Goal: Information Seeking & Learning: Learn about a topic

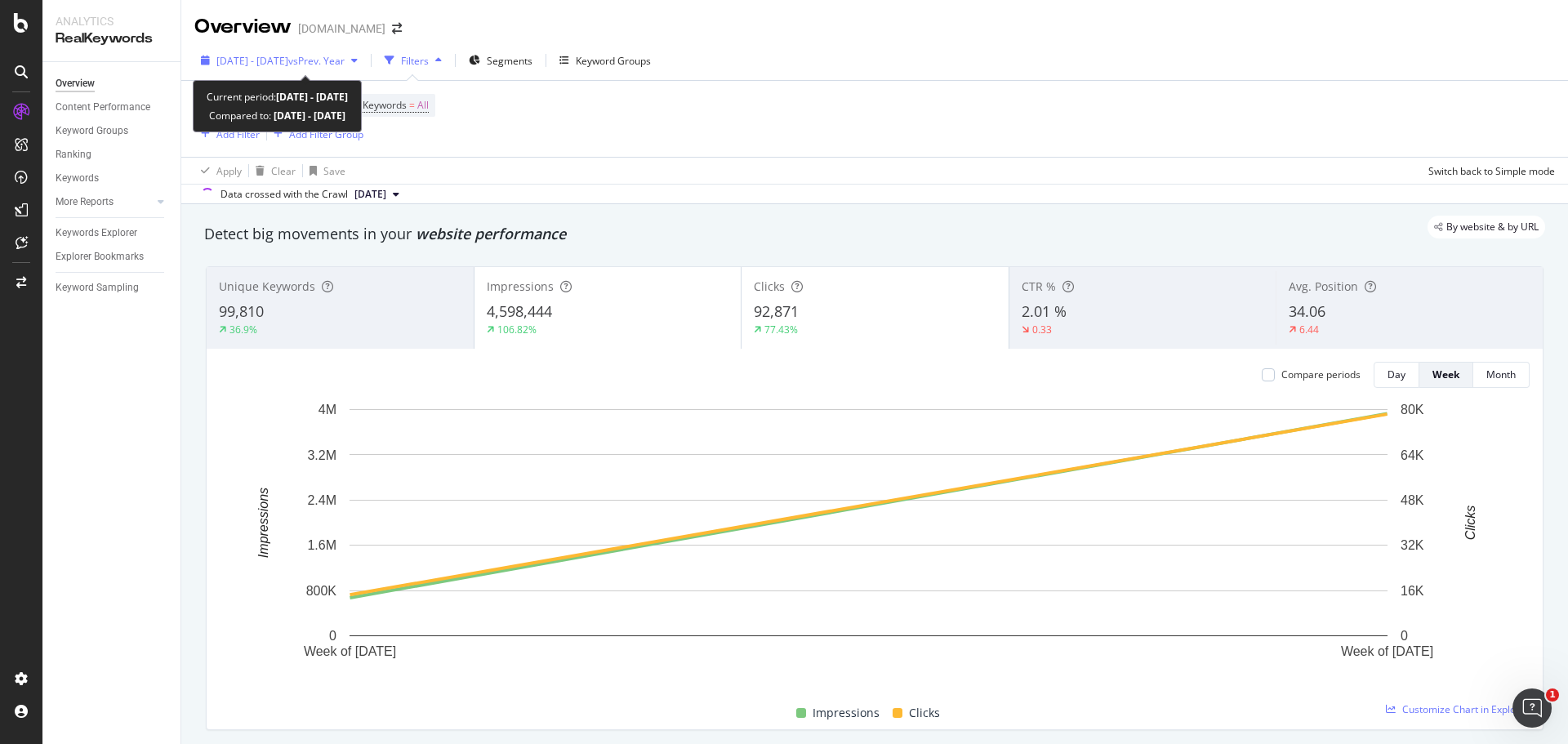
click at [326, 49] on div "[DATE] - [DATE] vs Prev. Year" at bounding box center [279, 61] width 170 height 25
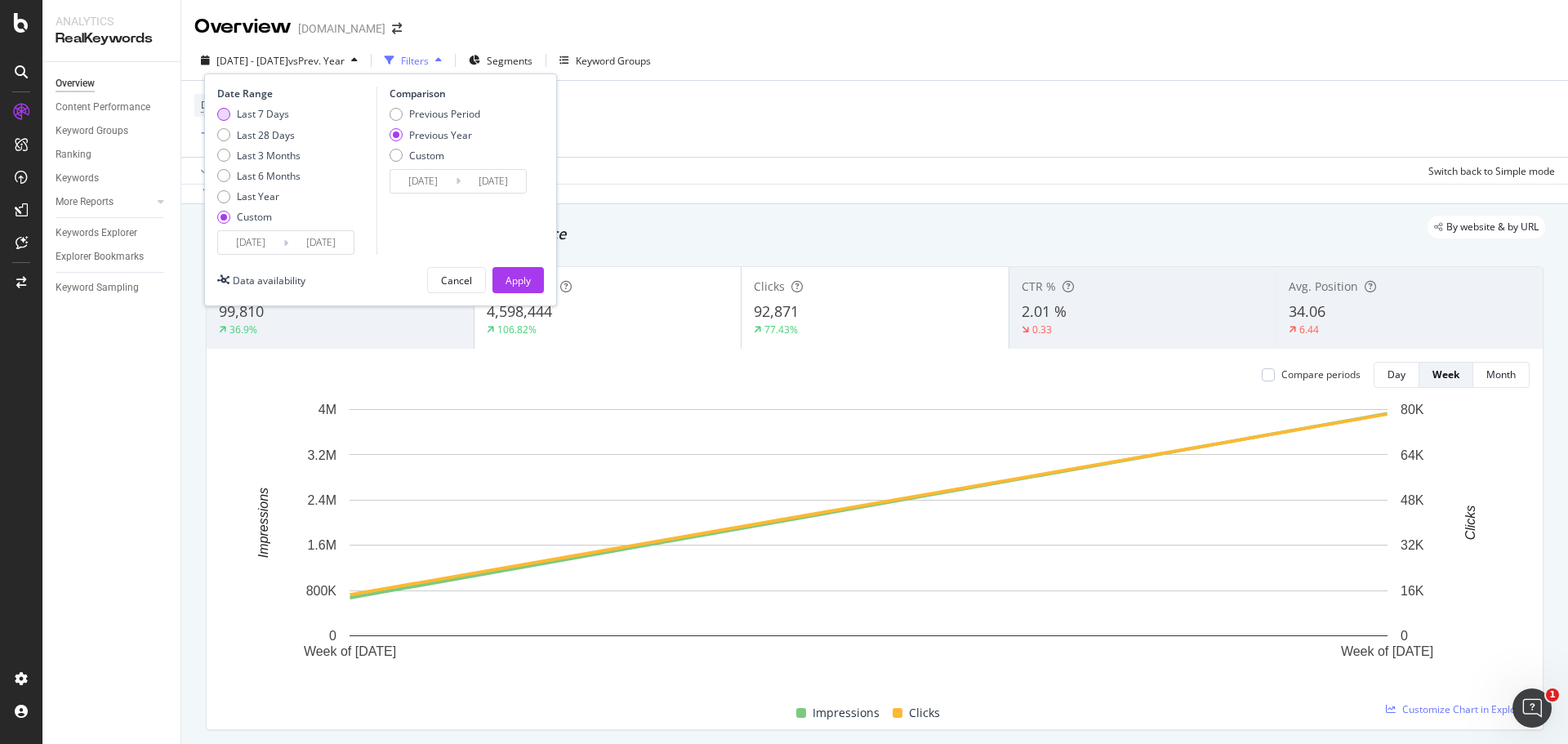
click at [227, 107] on div "Last 7 Days" at bounding box center [259, 114] width 83 height 14
type input "[DATE]"
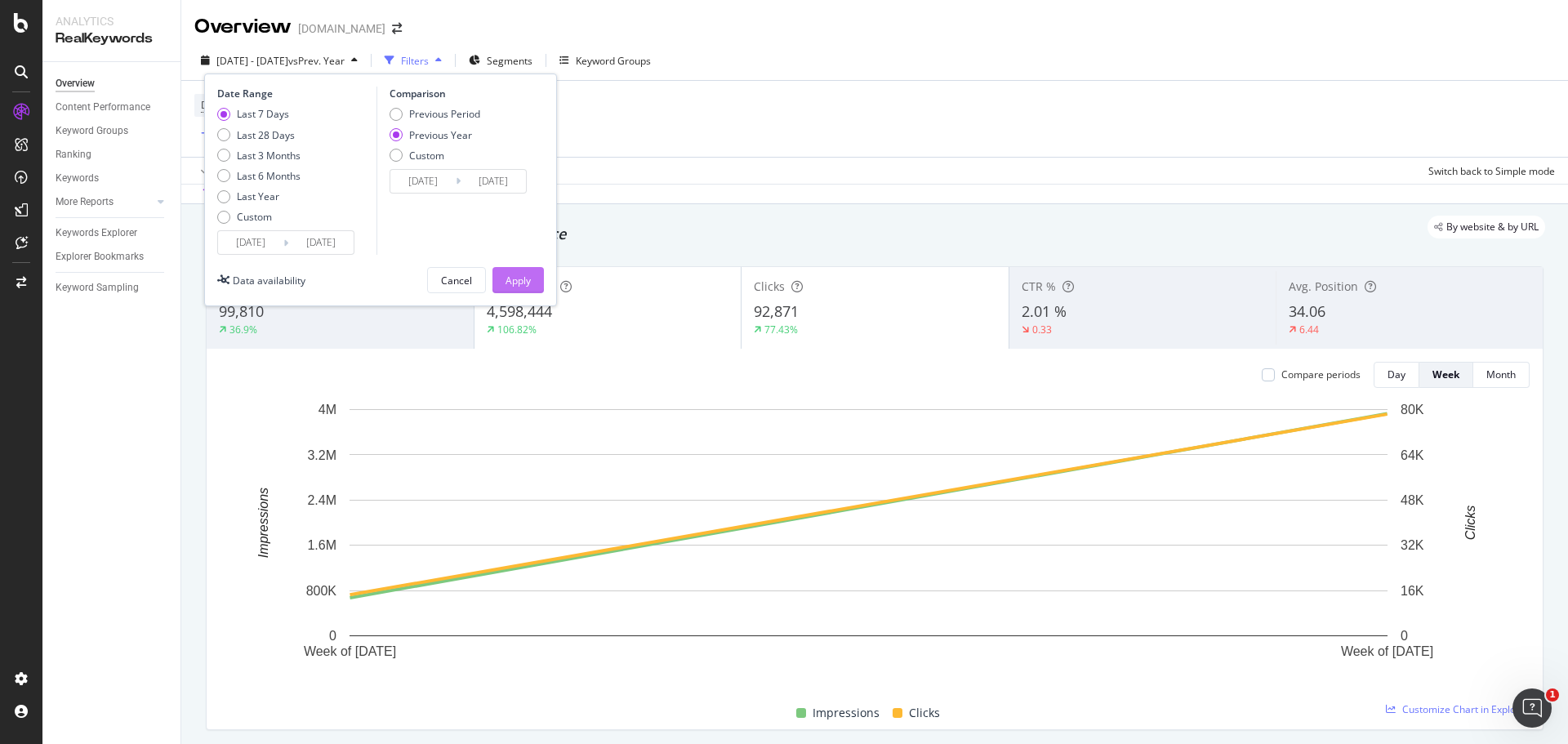
click at [524, 281] on div "Apply" at bounding box center [518, 281] width 25 height 14
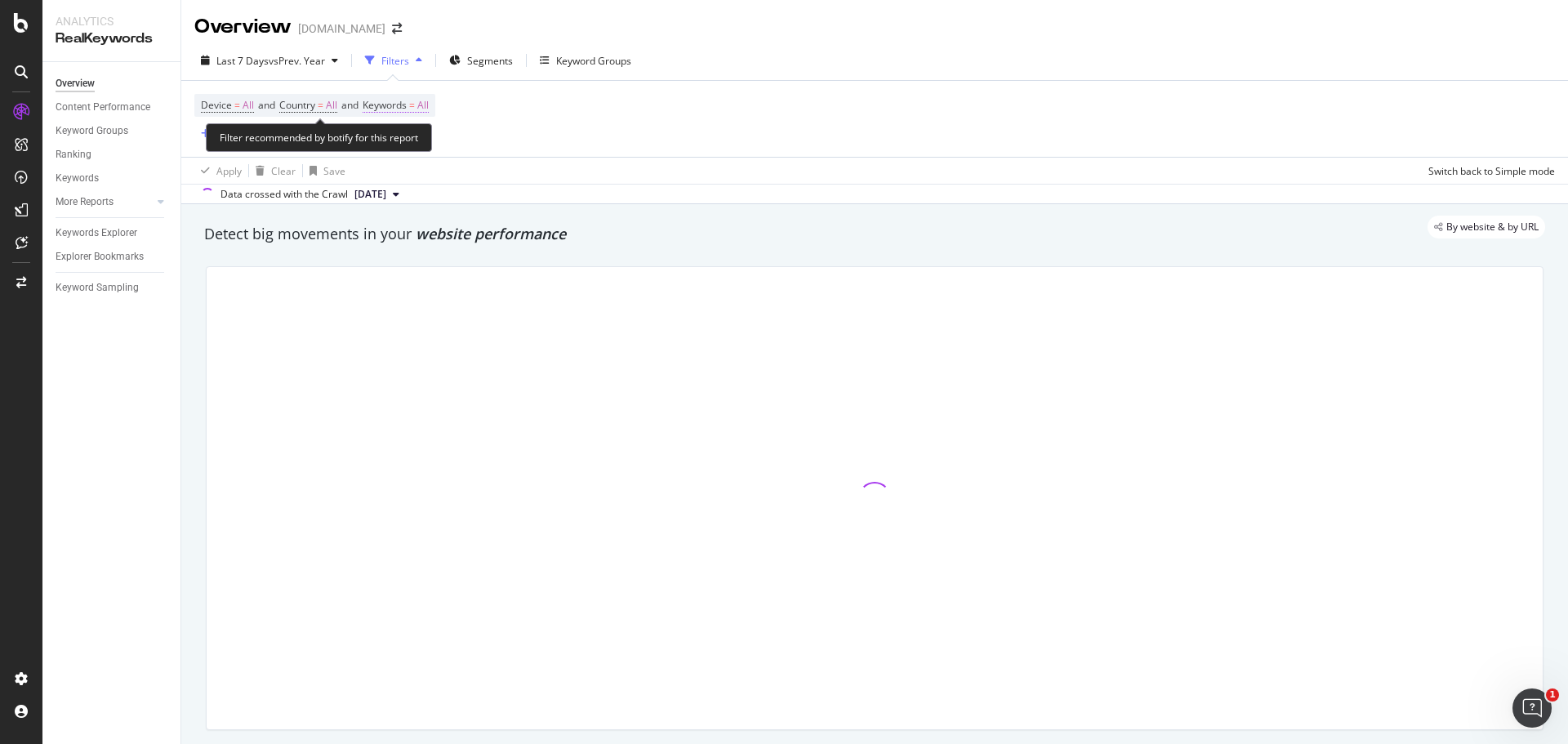
click at [407, 102] on span "Keywords" at bounding box center [384, 105] width 44 height 14
click at [407, 144] on div "button" at bounding box center [414, 144] width 20 height 10
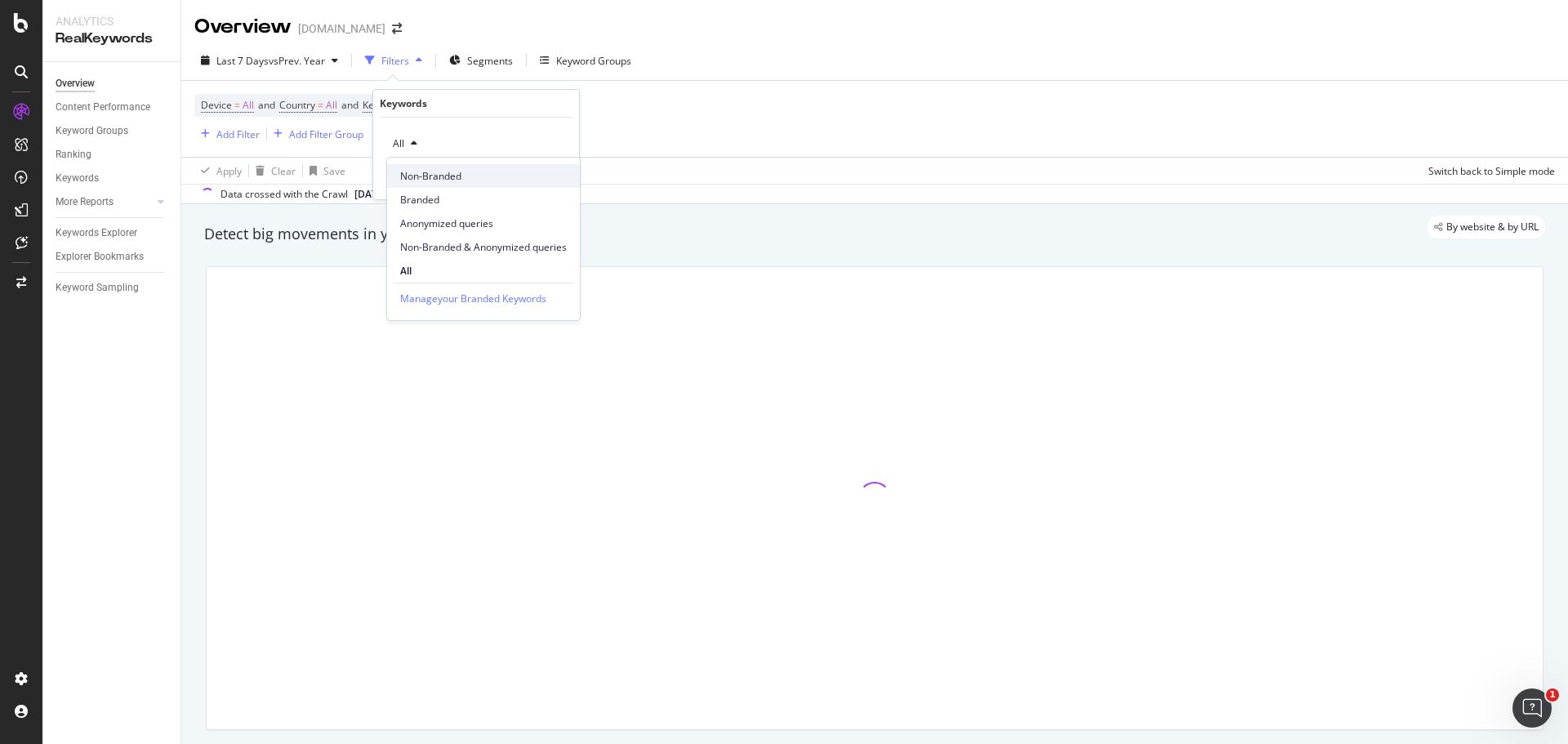
click at [427, 169] on span "Non-Branded" at bounding box center [483, 177] width 167 height 15
click at [532, 174] on icon "button" at bounding box center [530, 179] width 9 height 10
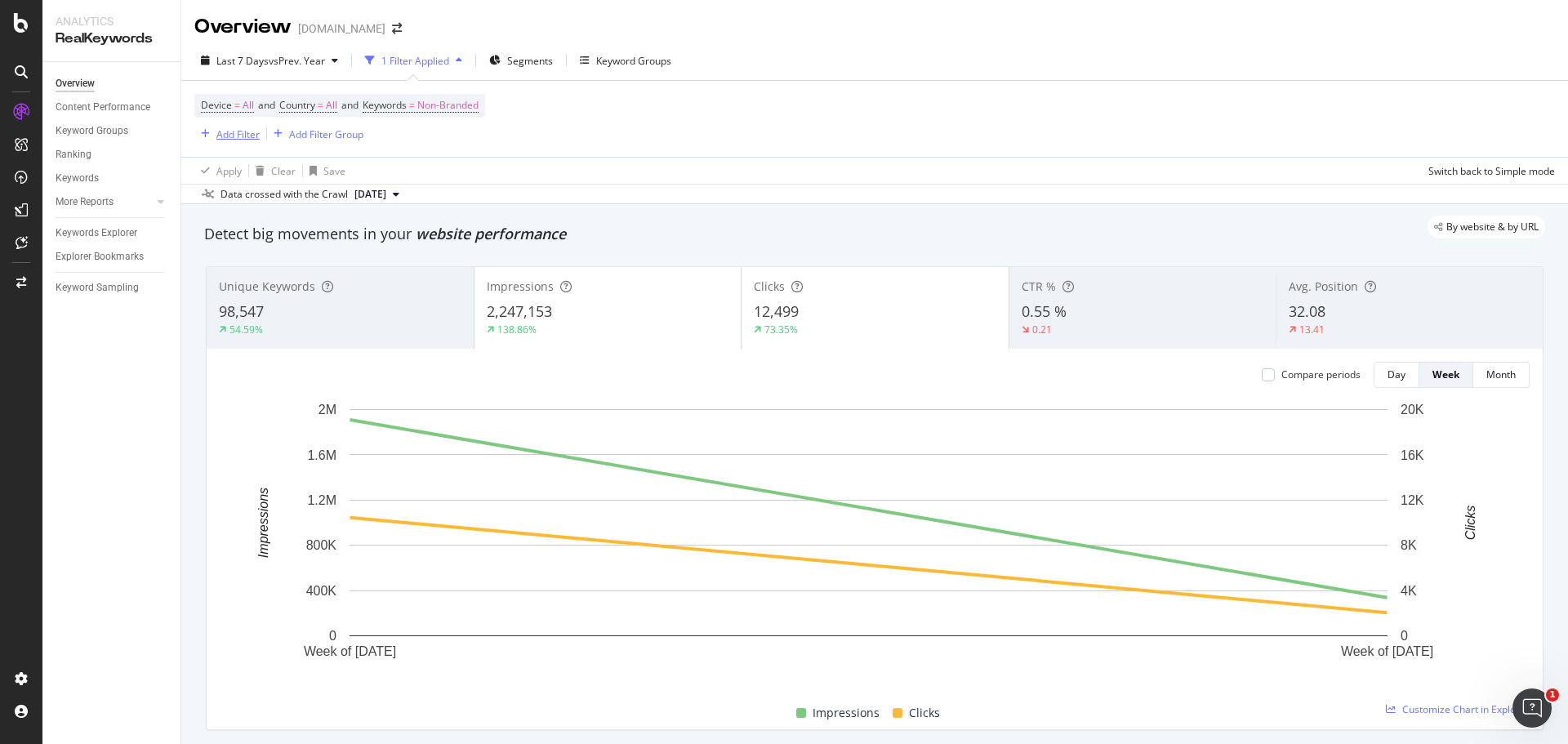
click at [211, 132] on div "button" at bounding box center [205, 134] width 22 height 10
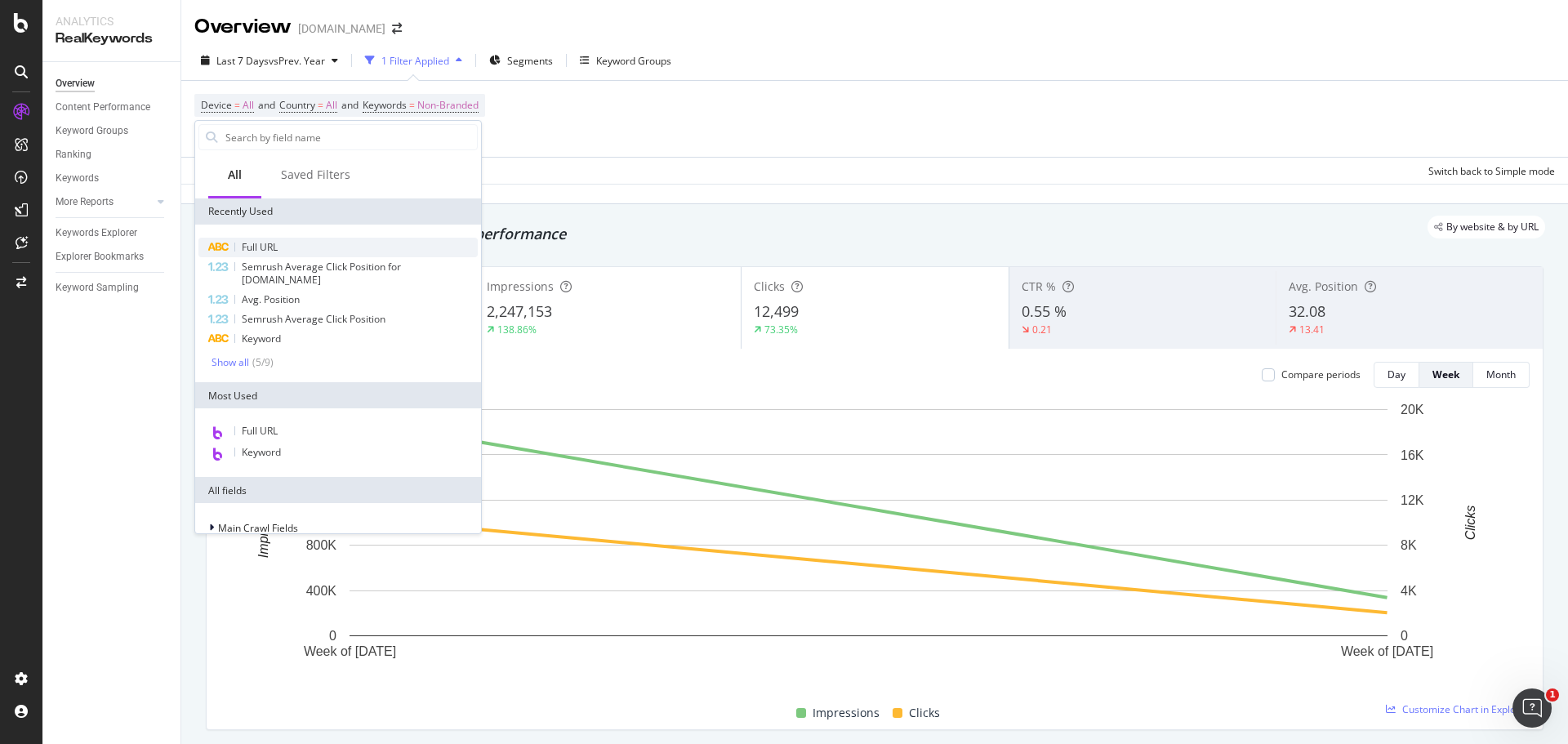
click at [277, 244] on span "Full URL" at bounding box center [259, 247] width 36 height 14
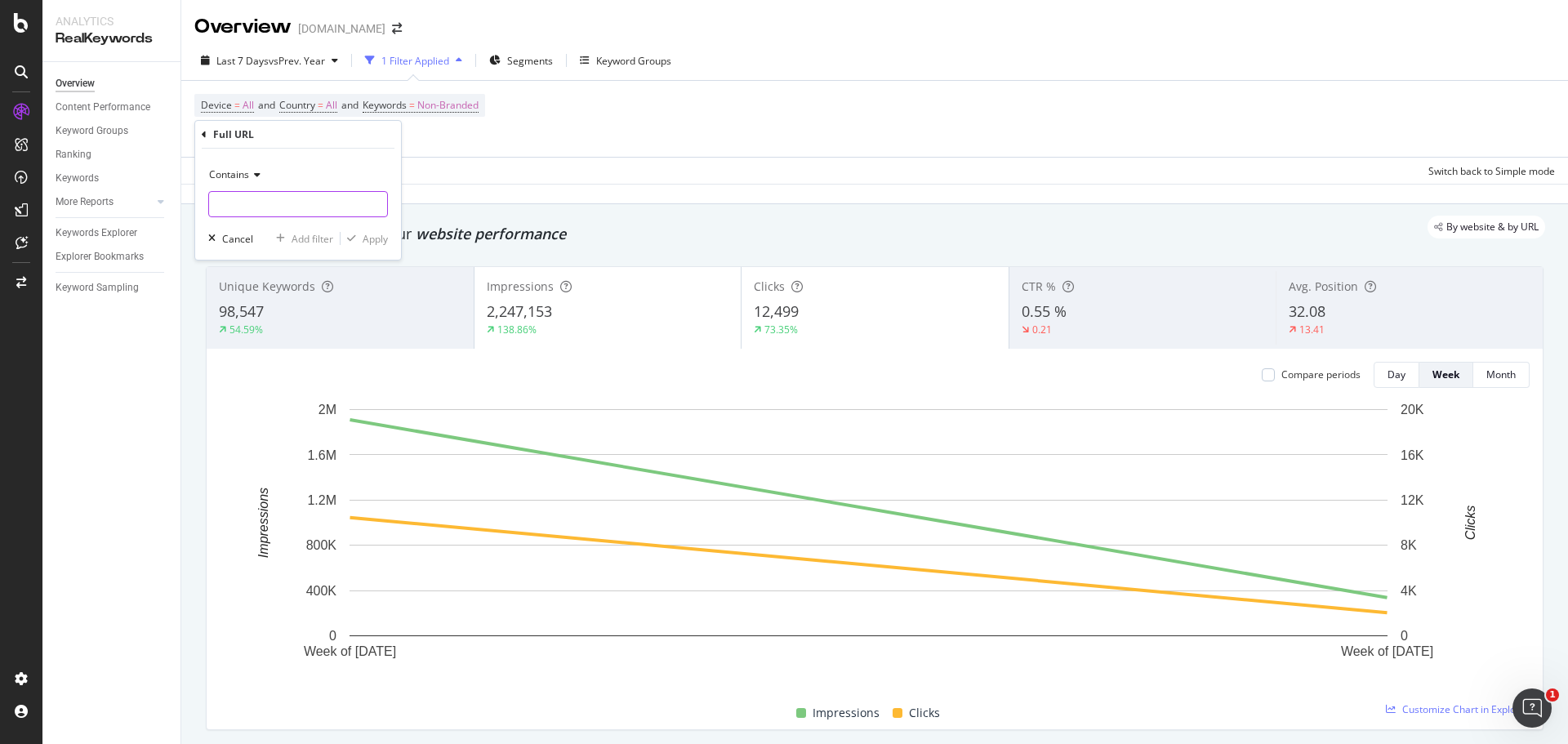
click at [224, 204] on input "text" at bounding box center [298, 203] width 178 height 26
type input "/men"
click at [379, 236] on div "Apply" at bounding box center [375, 238] width 25 height 14
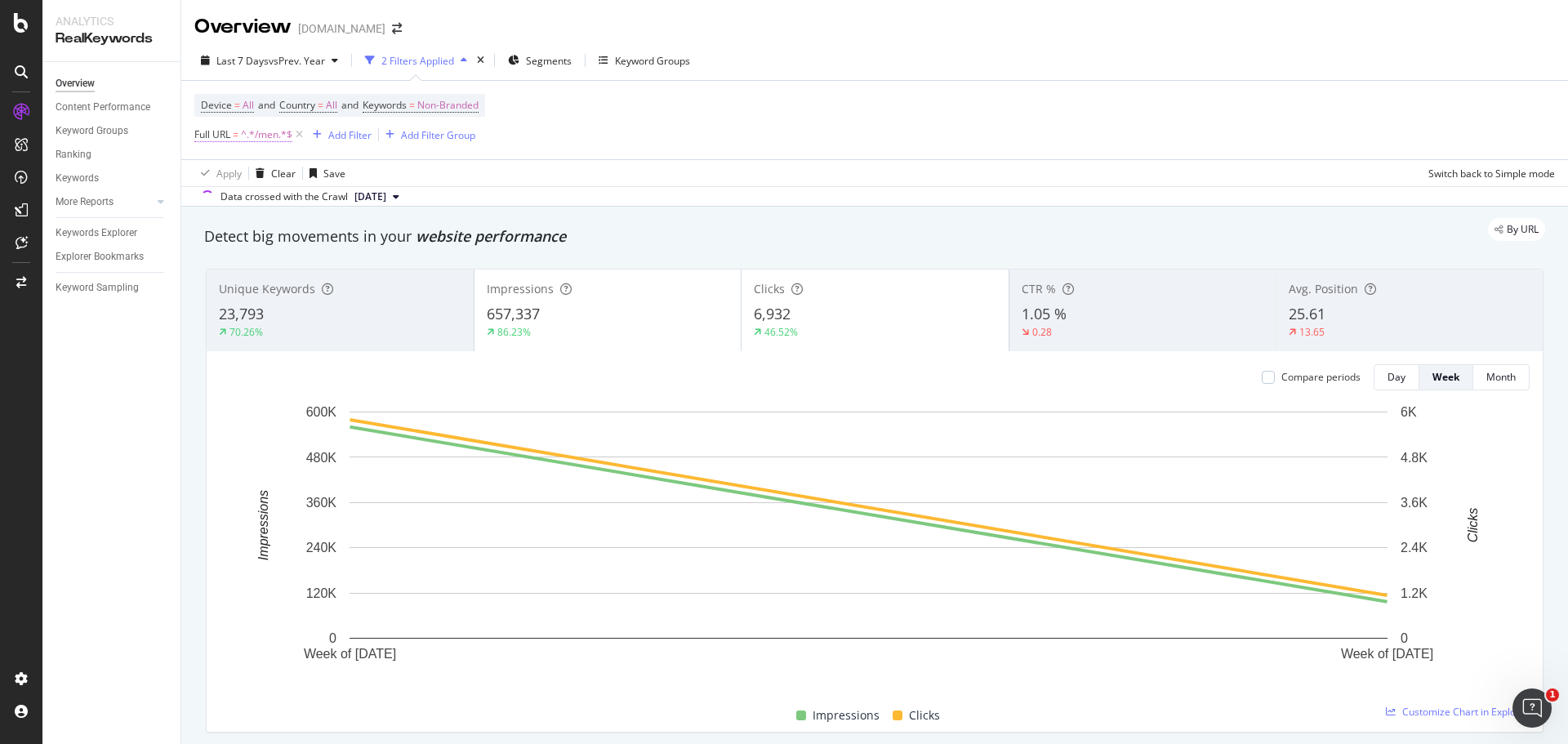
click at [231, 135] on span "Full URL = ^.*/men.*$" at bounding box center [243, 135] width 98 height 15
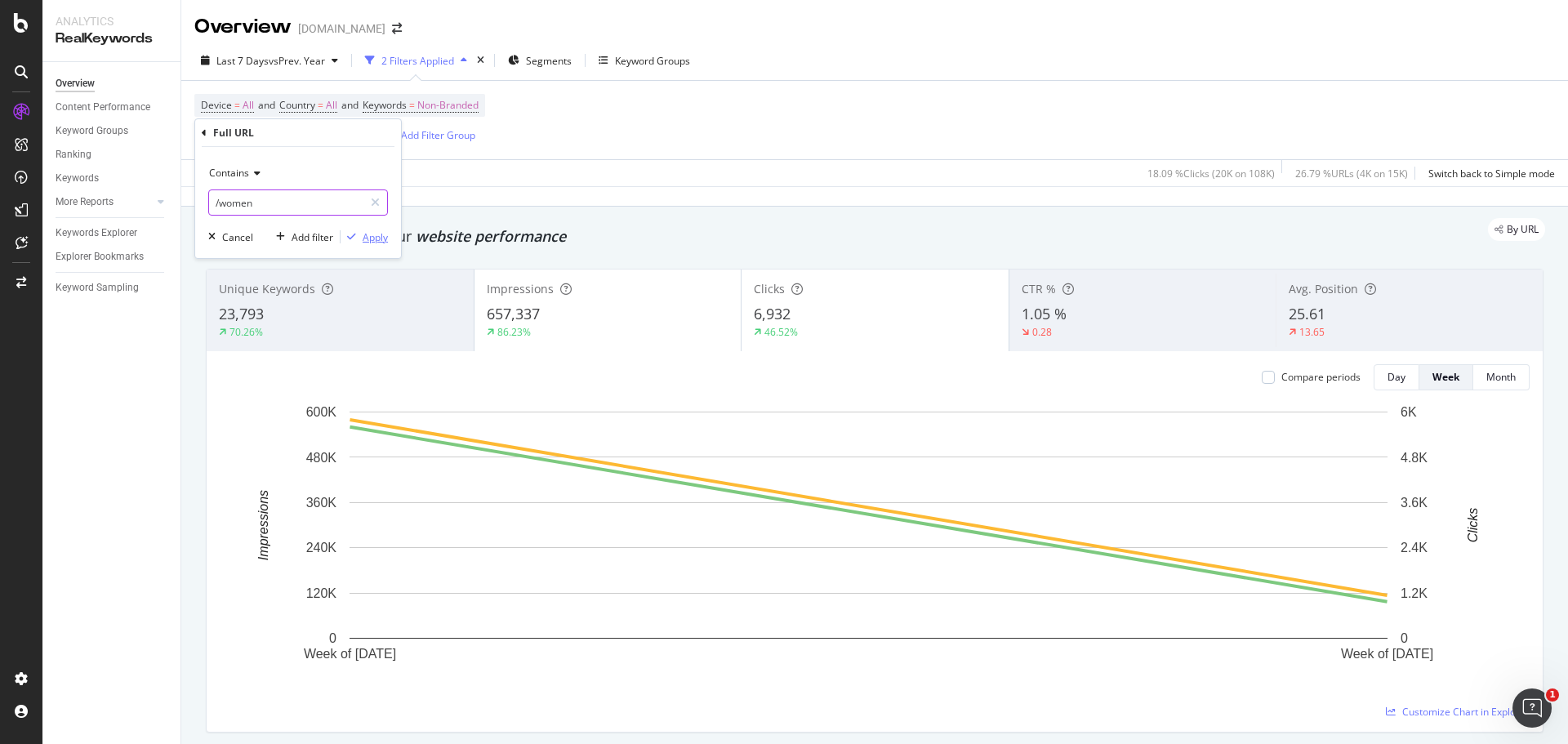
type input "/women"
click at [355, 234] on icon "button" at bounding box center [351, 237] width 9 height 10
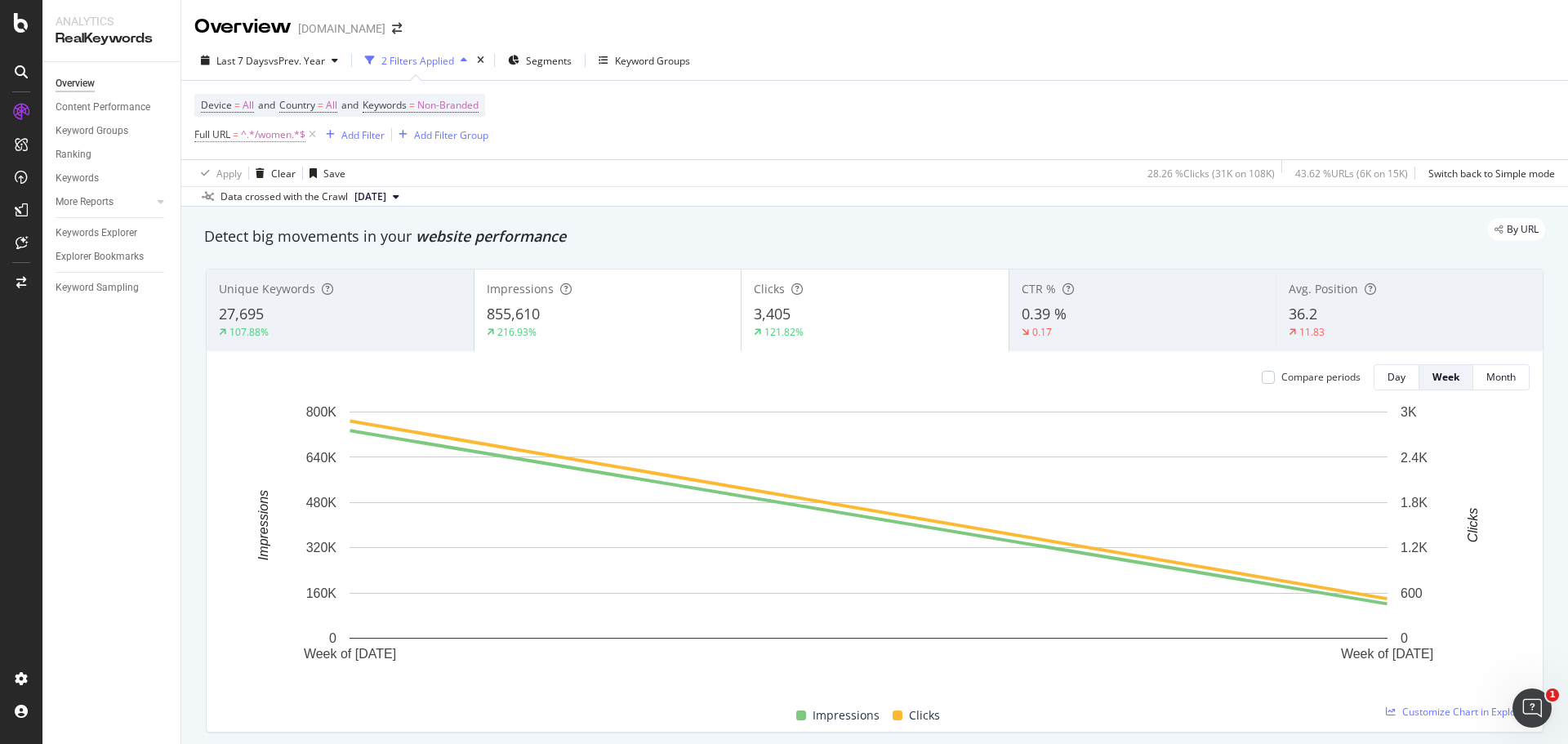
click at [212, 135] on span "Full URL" at bounding box center [212, 134] width 36 height 14
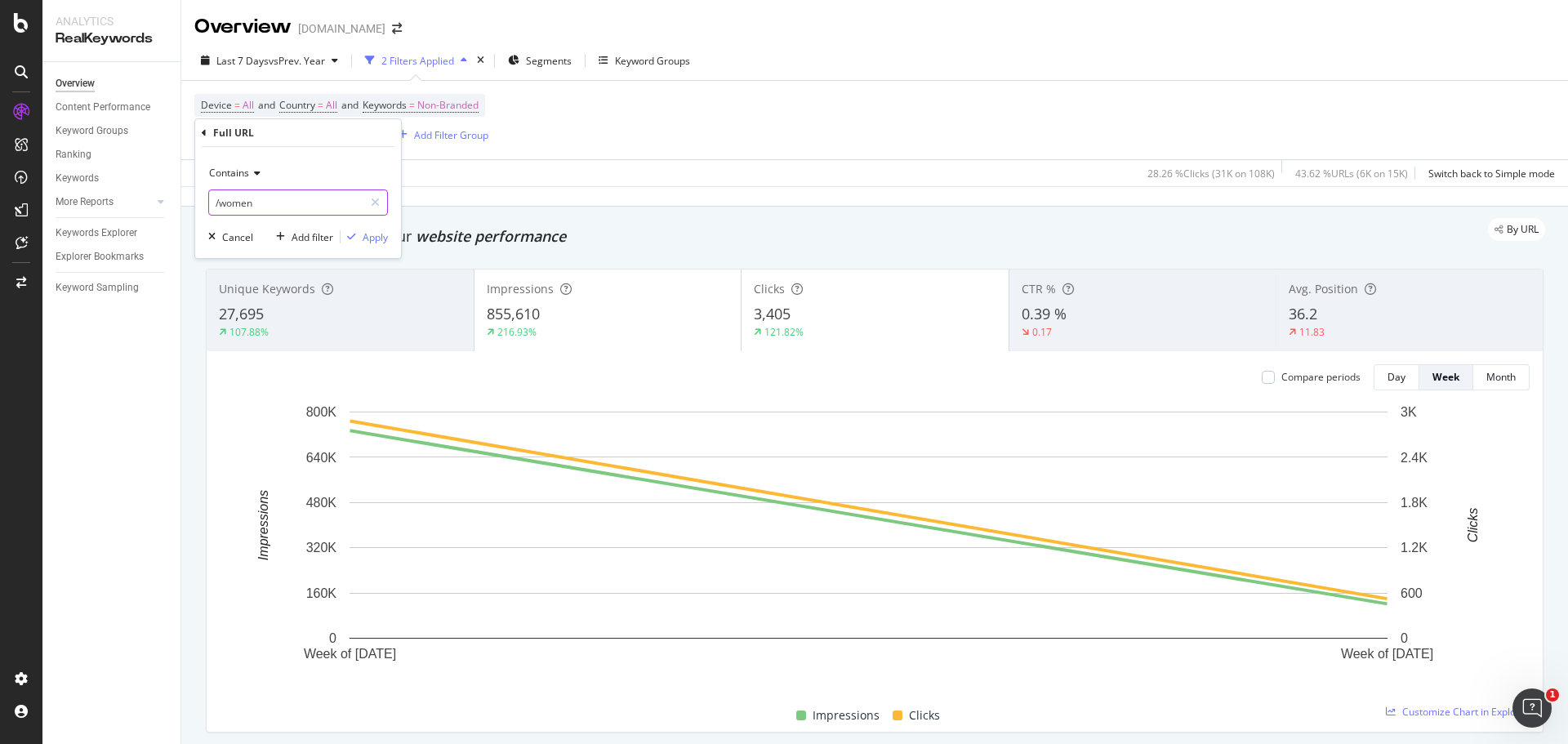
click at [251, 210] on input "/women" at bounding box center [286, 202] width 154 height 26
click at [247, 207] on input "/women" at bounding box center [286, 202] width 154 height 26
drag, startPoint x: 258, startPoint y: 199, endPoint x: 226, endPoint y: 203, distance: 32.2
click at [226, 203] on input "/women" at bounding box center [286, 202] width 154 height 26
click at [223, 203] on input "/women" at bounding box center [286, 202] width 154 height 26
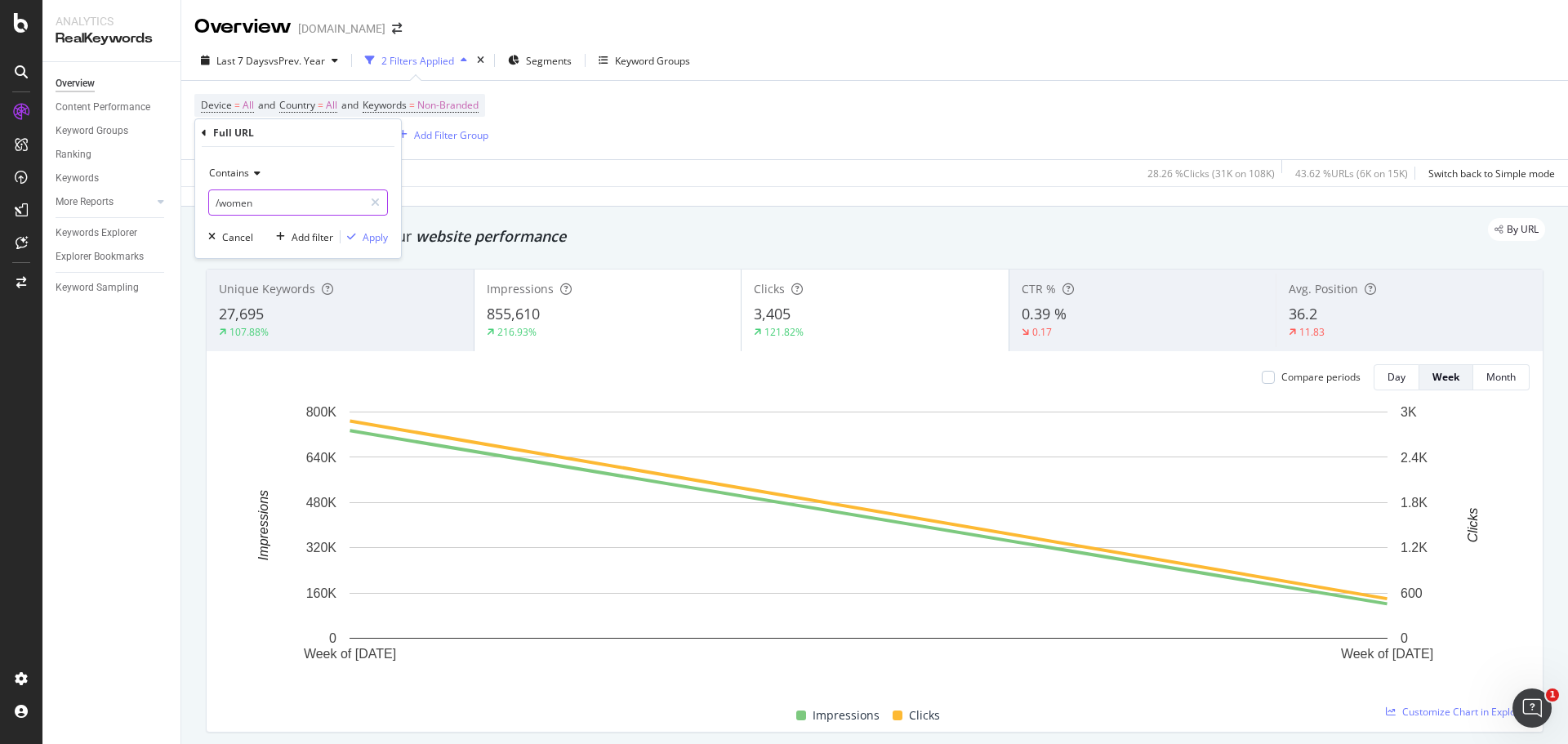
click at [223, 203] on input "/women" at bounding box center [286, 202] width 154 height 26
drag, startPoint x: 223, startPoint y: 203, endPoint x: 277, endPoint y: 204, distance: 54.0
click at [277, 204] on input "/women" at bounding box center [286, 202] width 154 height 26
type input "/men"
click at [379, 238] on div "Apply" at bounding box center [375, 237] width 25 height 14
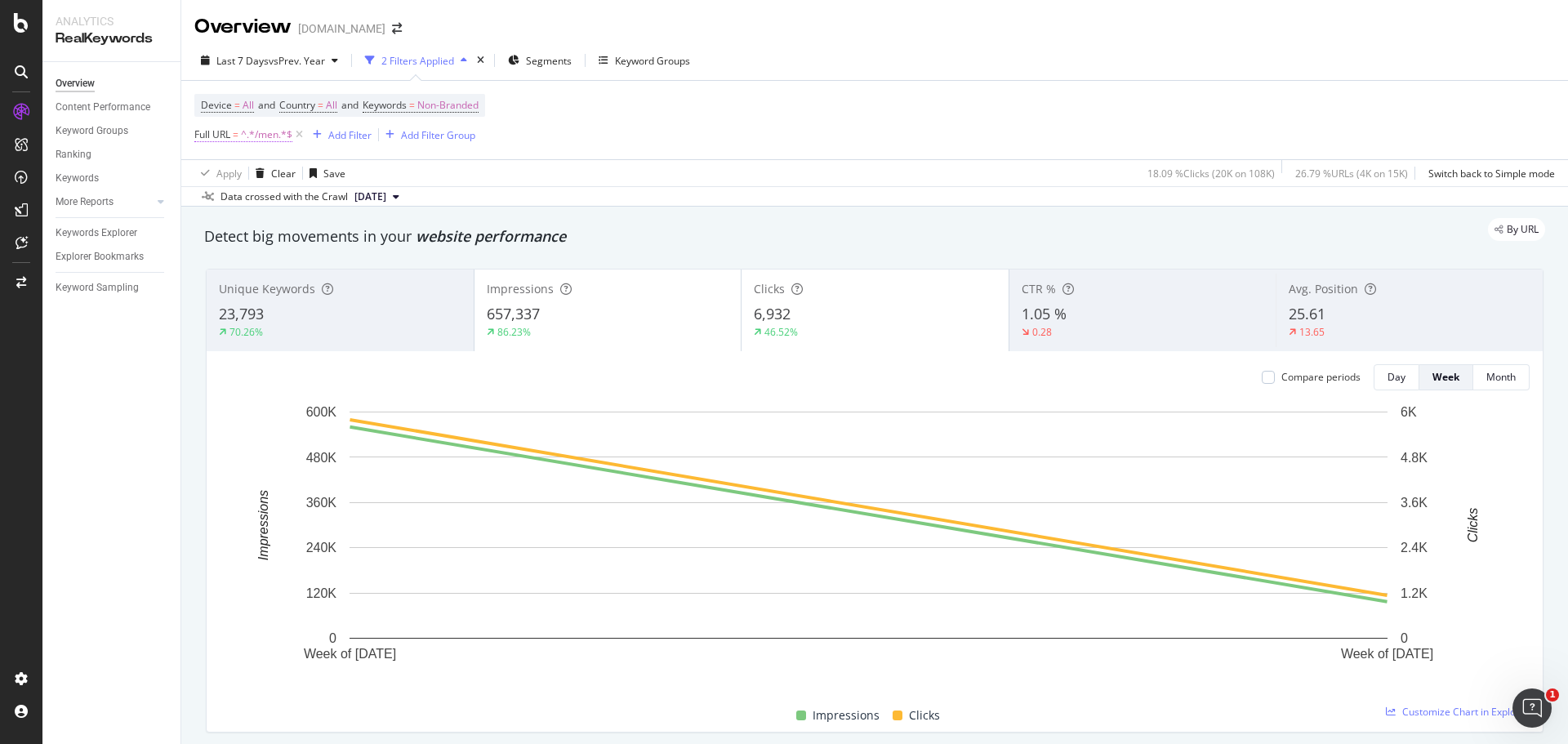
click at [250, 143] on span "^.*/men.*$" at bounding box center [266, 135] width 51 height 23
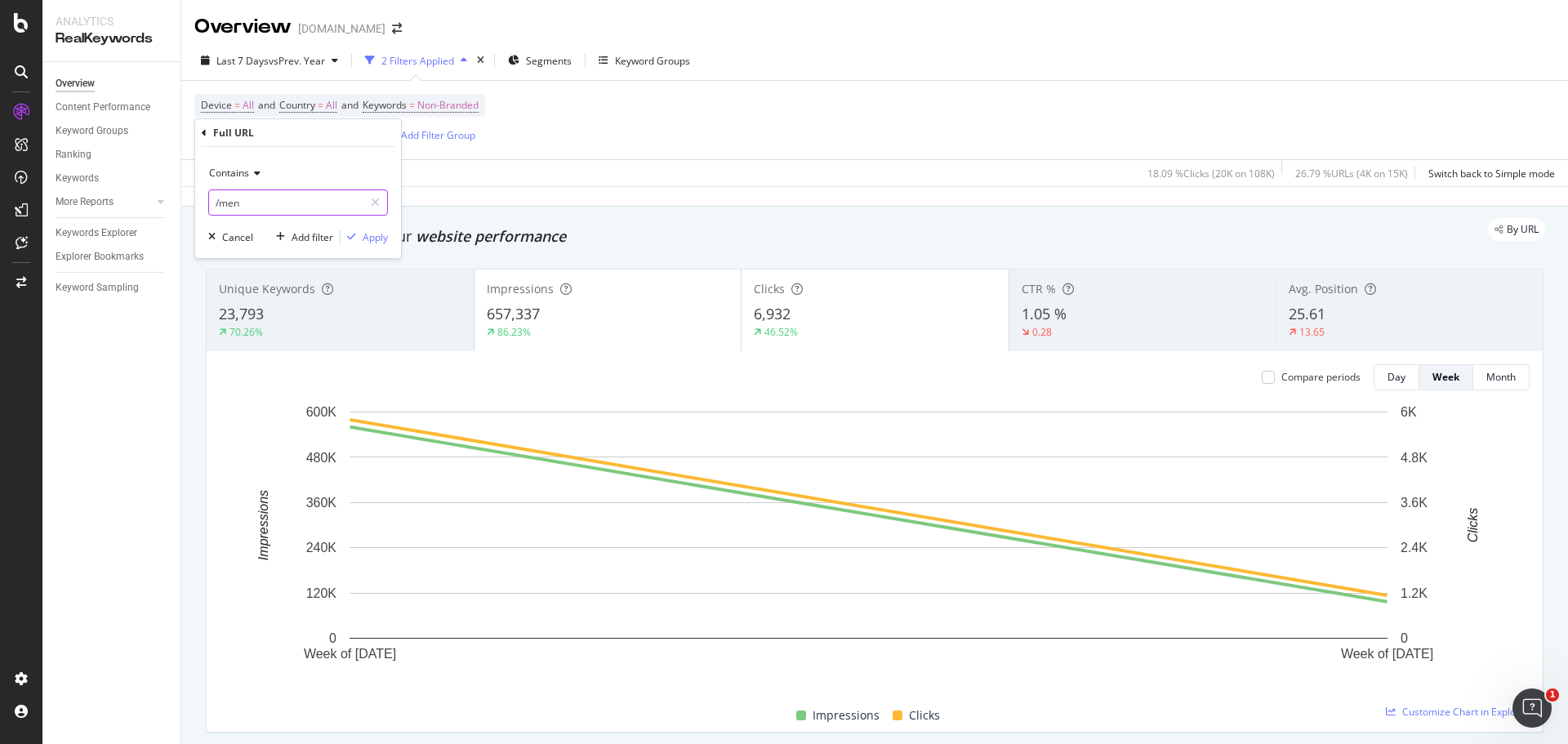
click at [222, 206] on input "/men" at bounding box center [286, 202] width 154 height 26
click at [273, 209] on input "/womenmen" at bounding box center [286, 202] width 154 height 26
type input "/women"
click at [363, 238] on div "Apply" at bounding box center [375, 237] width 25 height 14
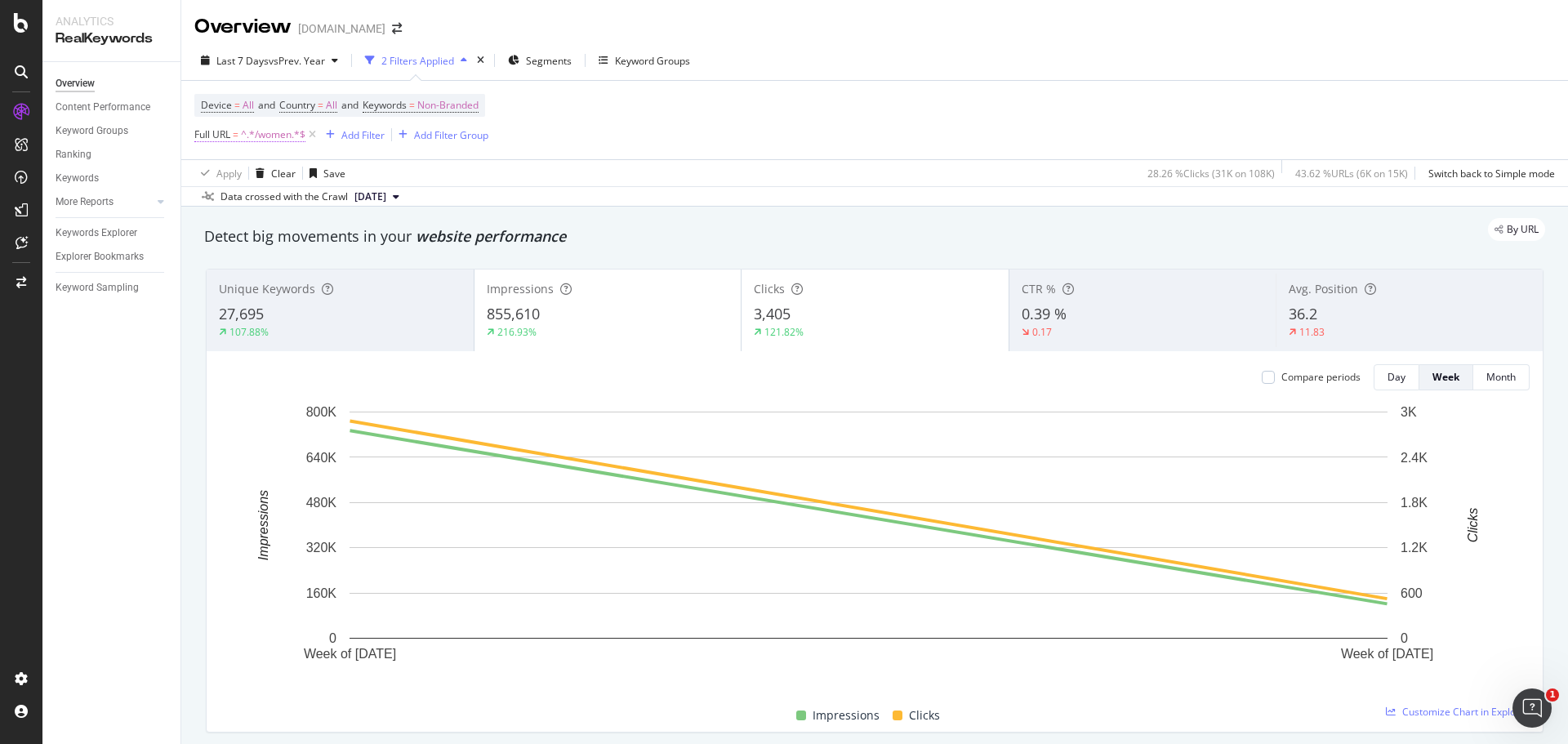
click at [262, 136] on span "^.*/women.*$" at bounding box center [273, 135] width 65 height 23
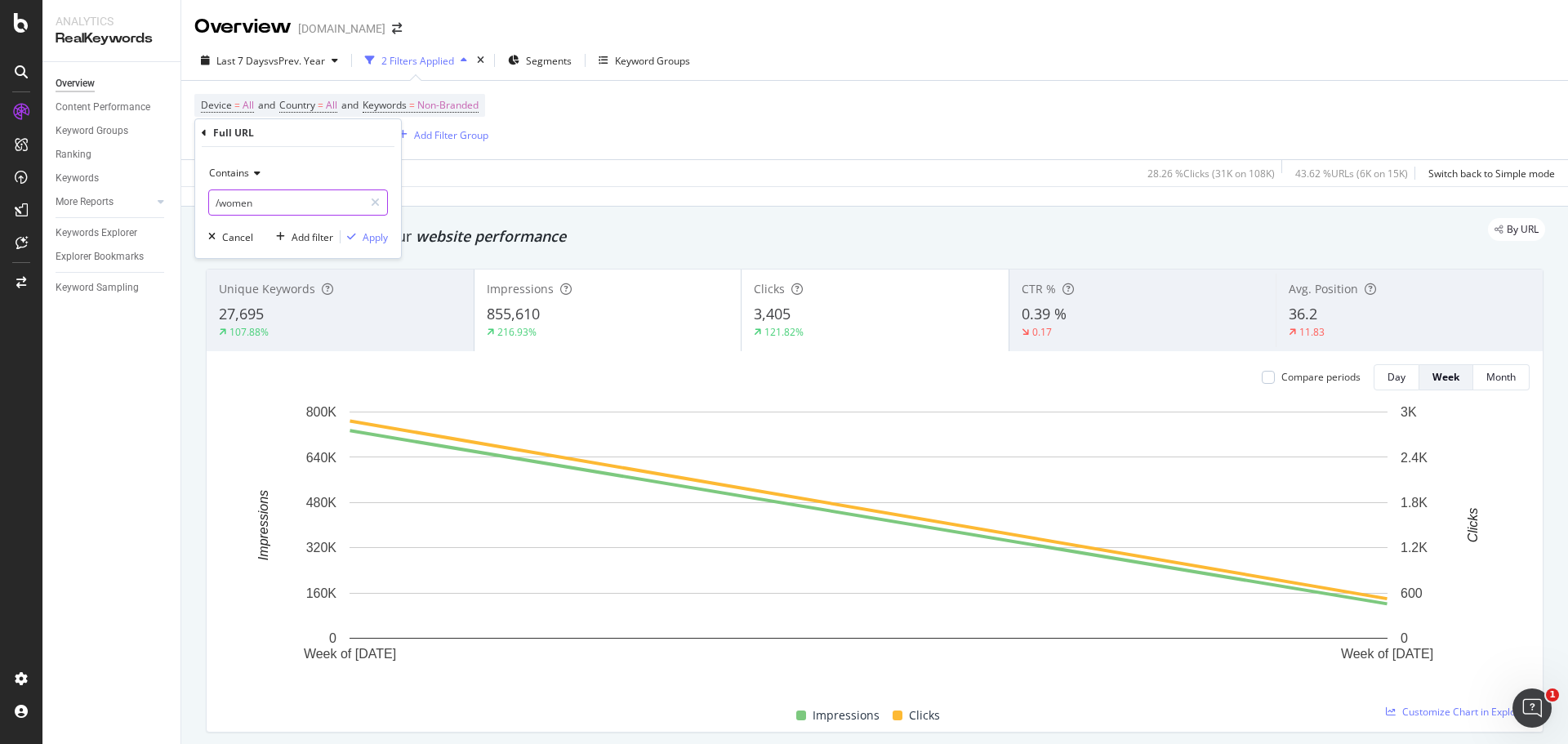
click at [232, 199] on input "/women" at bounding box center [286, 202] width 154 height 26
click at [232, 200] on input "/women" at bounding box center [286, 202] width 154 height 26
type input "/men"
click at [370, 231] on div "Apply" at bounding box center [375, 237] width 25 height 14
